Goal: Task Accomplishment & Management: Manage account settings

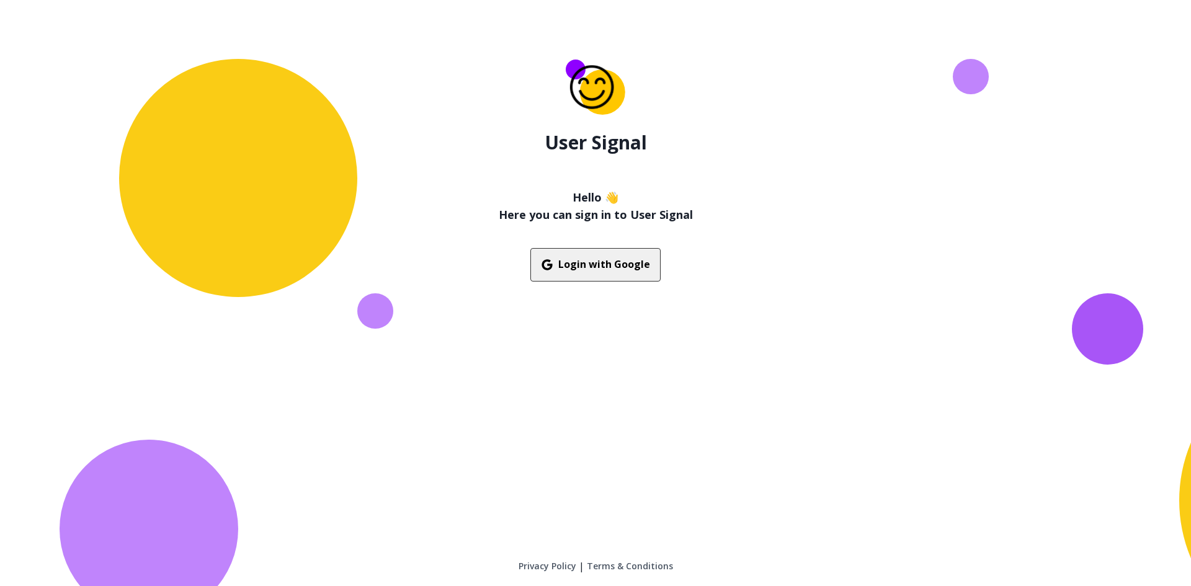
click at [613, 260] on button "Login with Google" at bounding box center [595, 264] width 130 height 33
click at [628, 263] on button "Login with Google" at bounding box center [595, 264] width 130 height 33
click at [619, 271] on button "Login with Google" at bounding box center [595, 264] width 130 height 33
click at [564, 152] on h1 "User Signal" at bounding box center [596, 142] width 102 height 22
click at [560, 275] on button "Login with Google" at bounding box center [595, 264] width 130 height 33
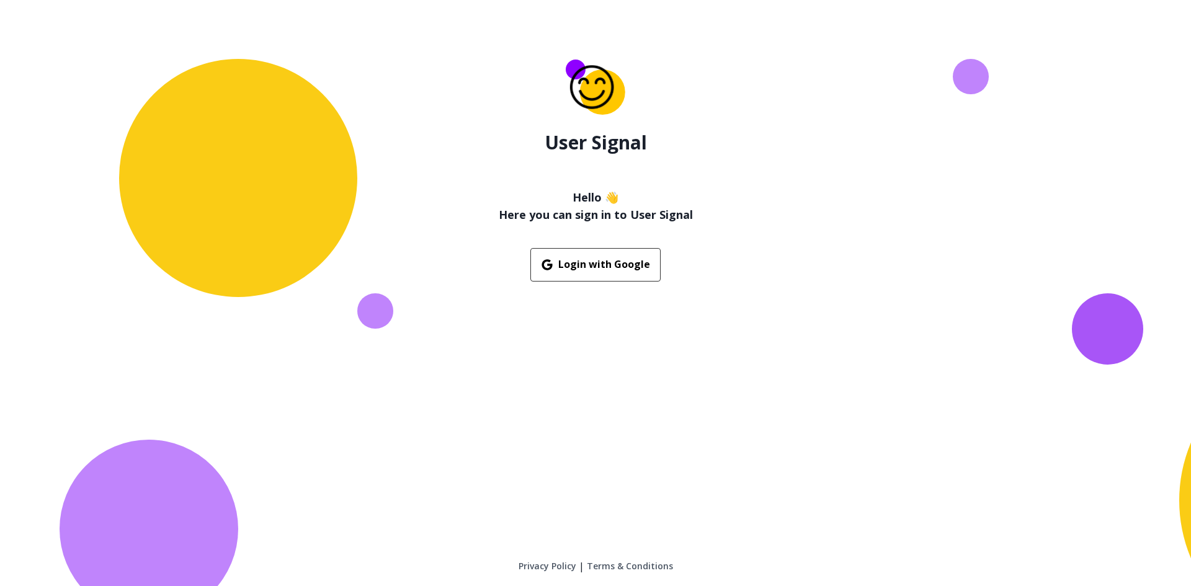
click at [599, 282] on div "User Signal Hello 👋 Here you can sign in to User Signal Login with Google Priva…" at bounding box center [595, 293] width 1191 height 586
click at [603, 275] on button "Login with Google" at bounding box center [595, 264] width 130 height 33
